Goal: Information Seeking & Learning: Learn about a topic

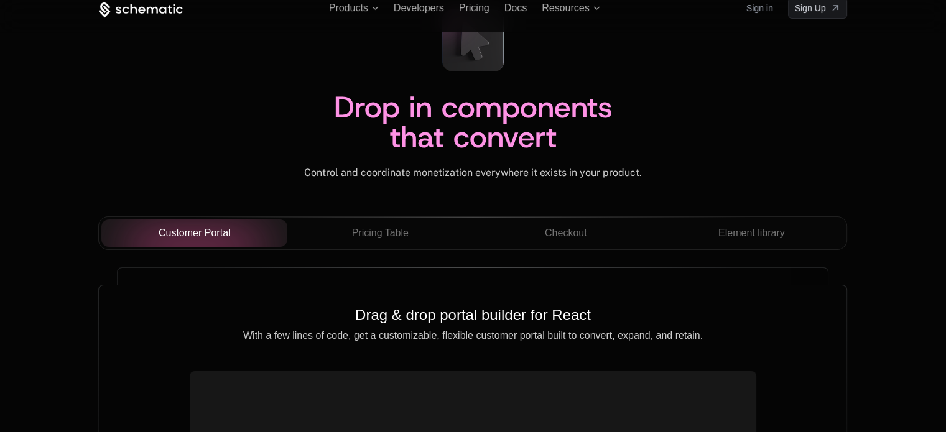
scroll to position [4329, 0]
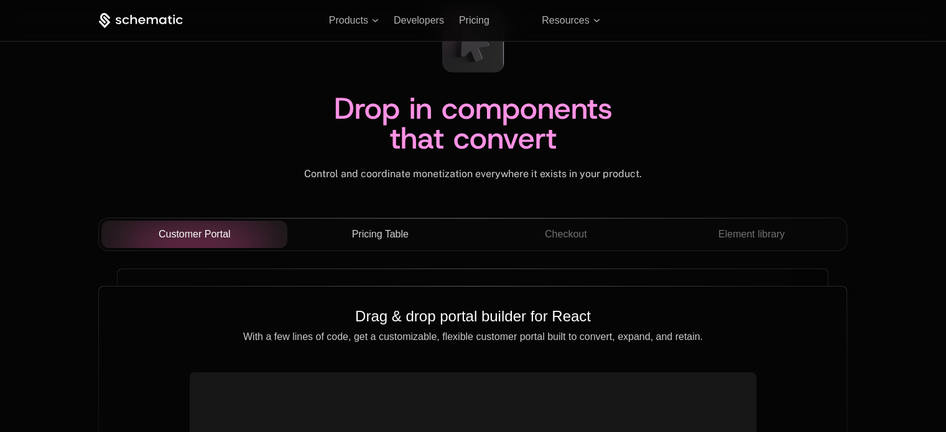
click at [398, 232] on span "Pricing Table" at bounding box center [380, 234] width 57 height 15
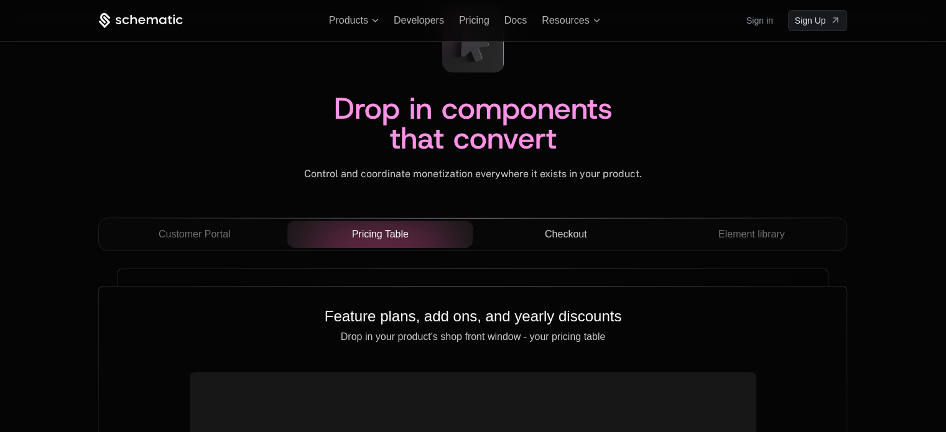
click at [561, 222] on button "Checkout" at bounding box center [566, 234] width 186 height 27
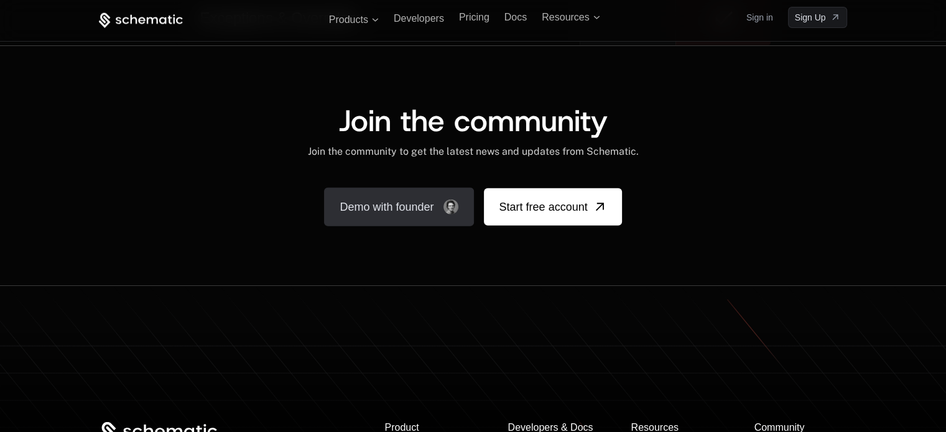
scroll to position [7665, 0]
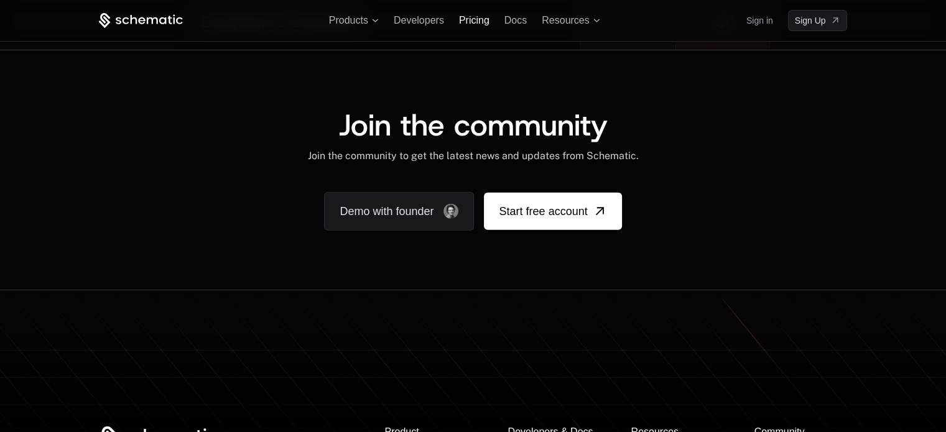
click at [468, 21] on span "Pricing" at bounding box center [474, 20] width 30 height 11
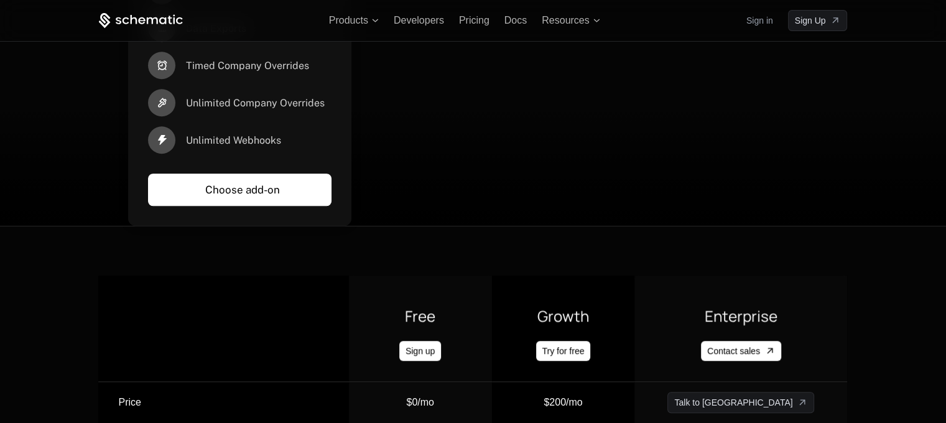
scroll to position [877, 9]
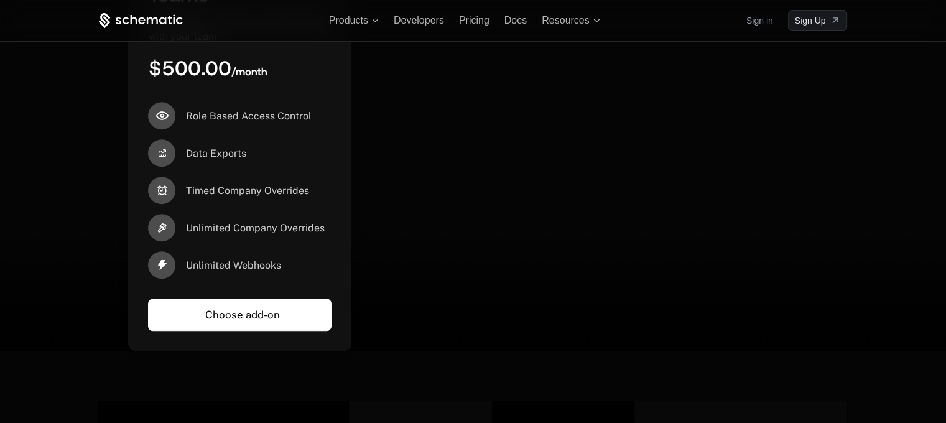
click at [159, 10] on div "Products Developers Pricing Docs Resources Sign in Sign Up" at bounding box center [473, 20] width 809 height 41
click at [157, 14] on icon at bounding box center [141, 21] width 84 height 16
